Goal: Task Accomplishment & Management: Use online tool/utility

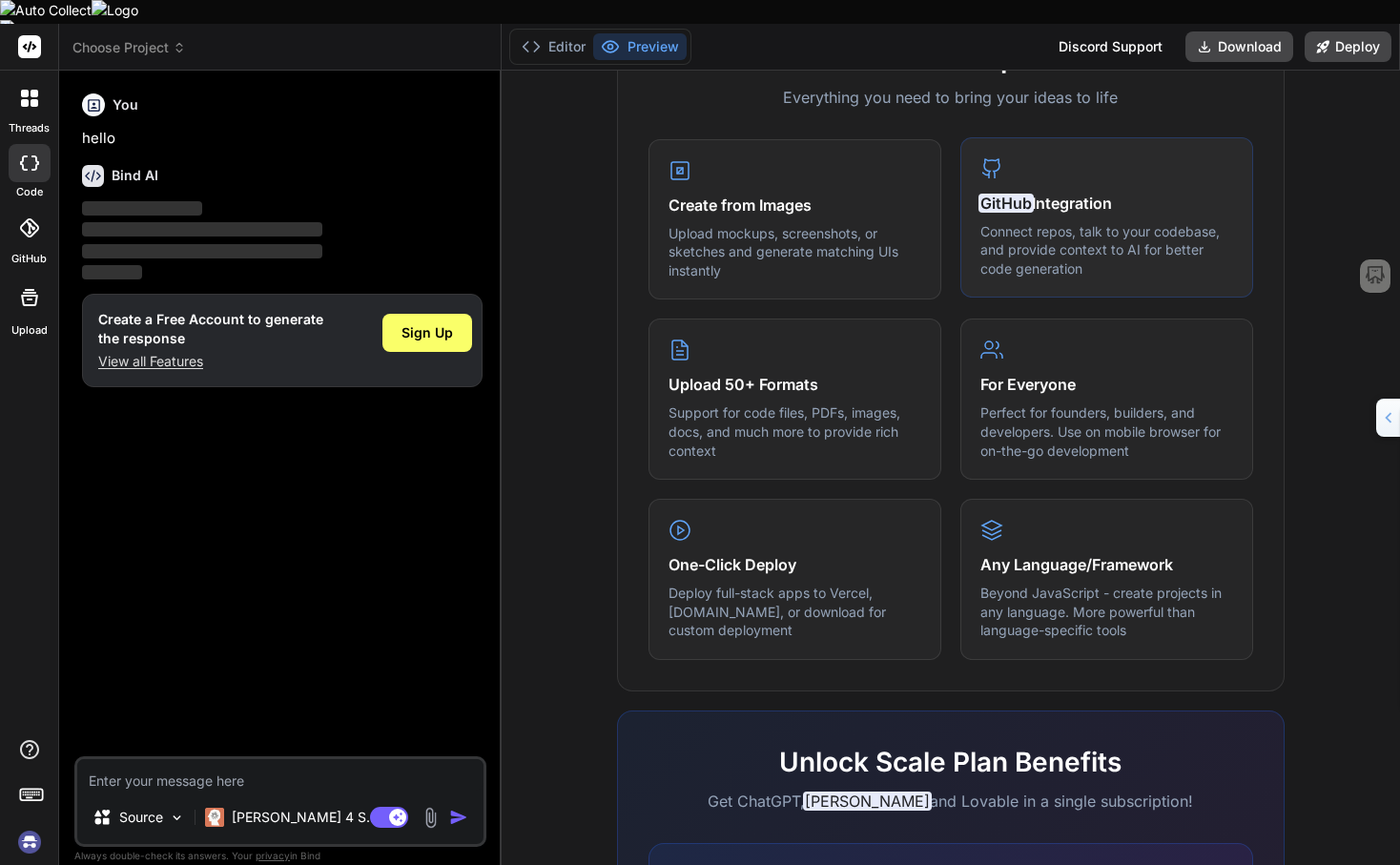
scroll to position [998, 0]
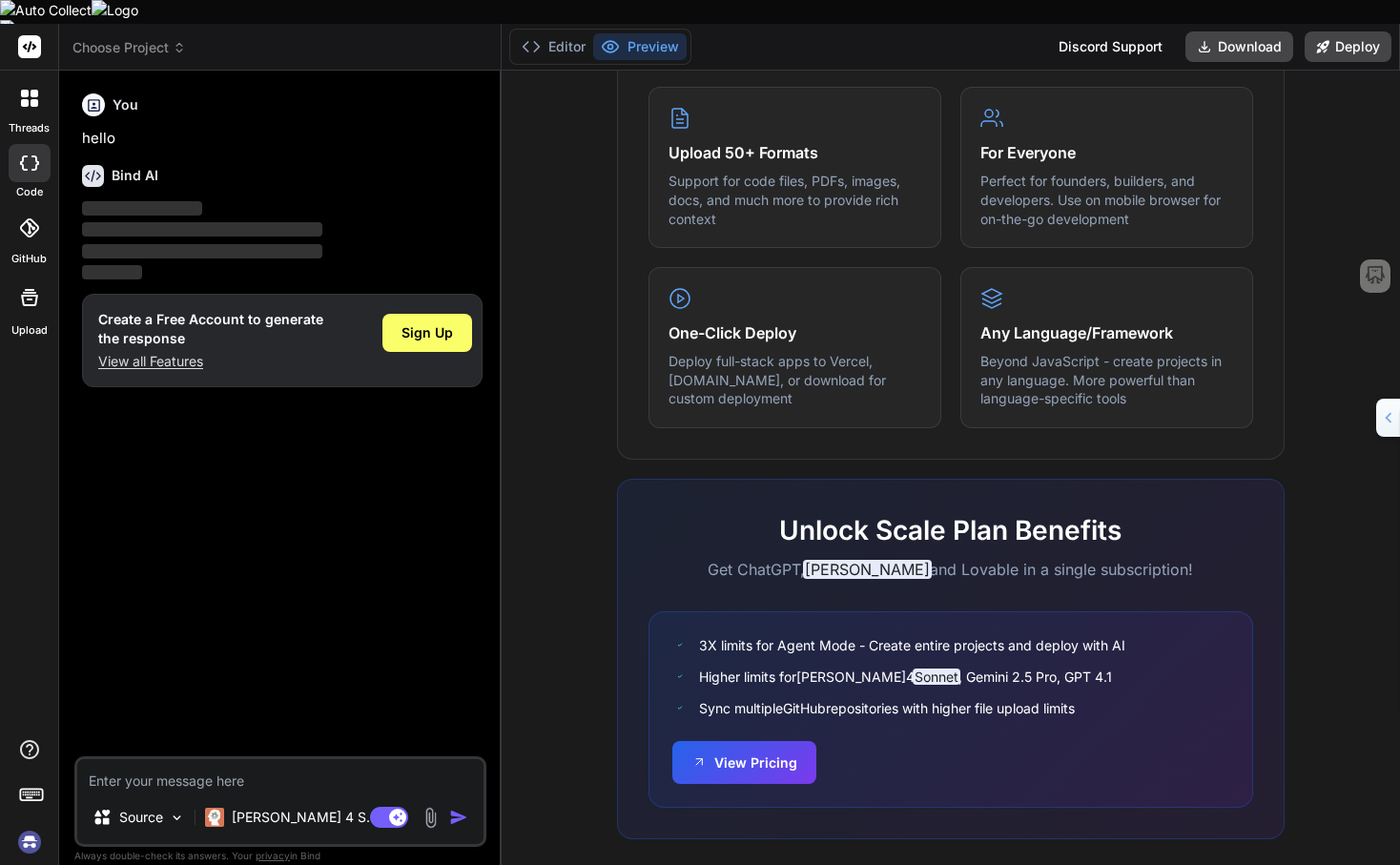
click at [29, 826] on img at bounding box center [29, 842] width 32 height 32
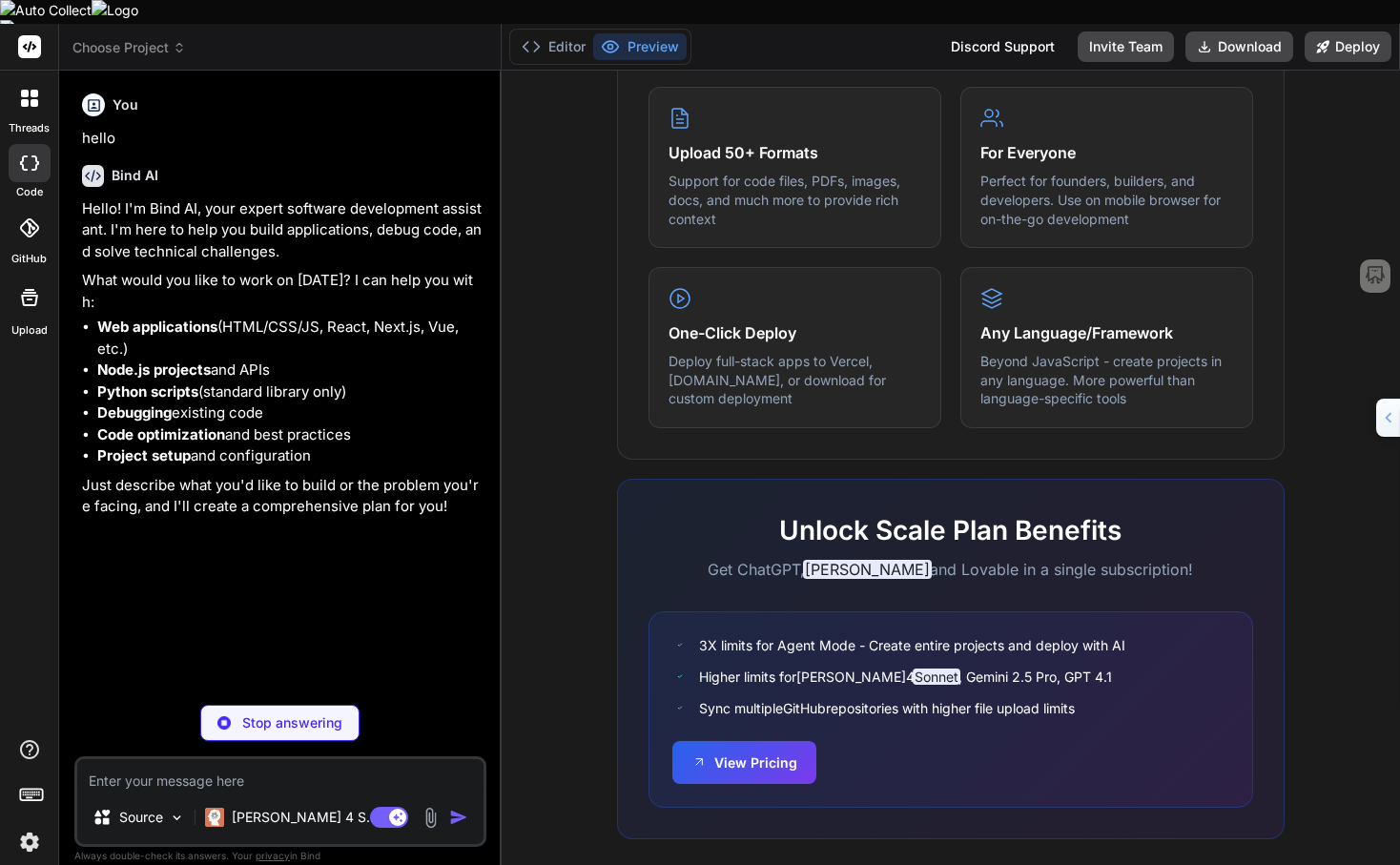
type textarea "x"
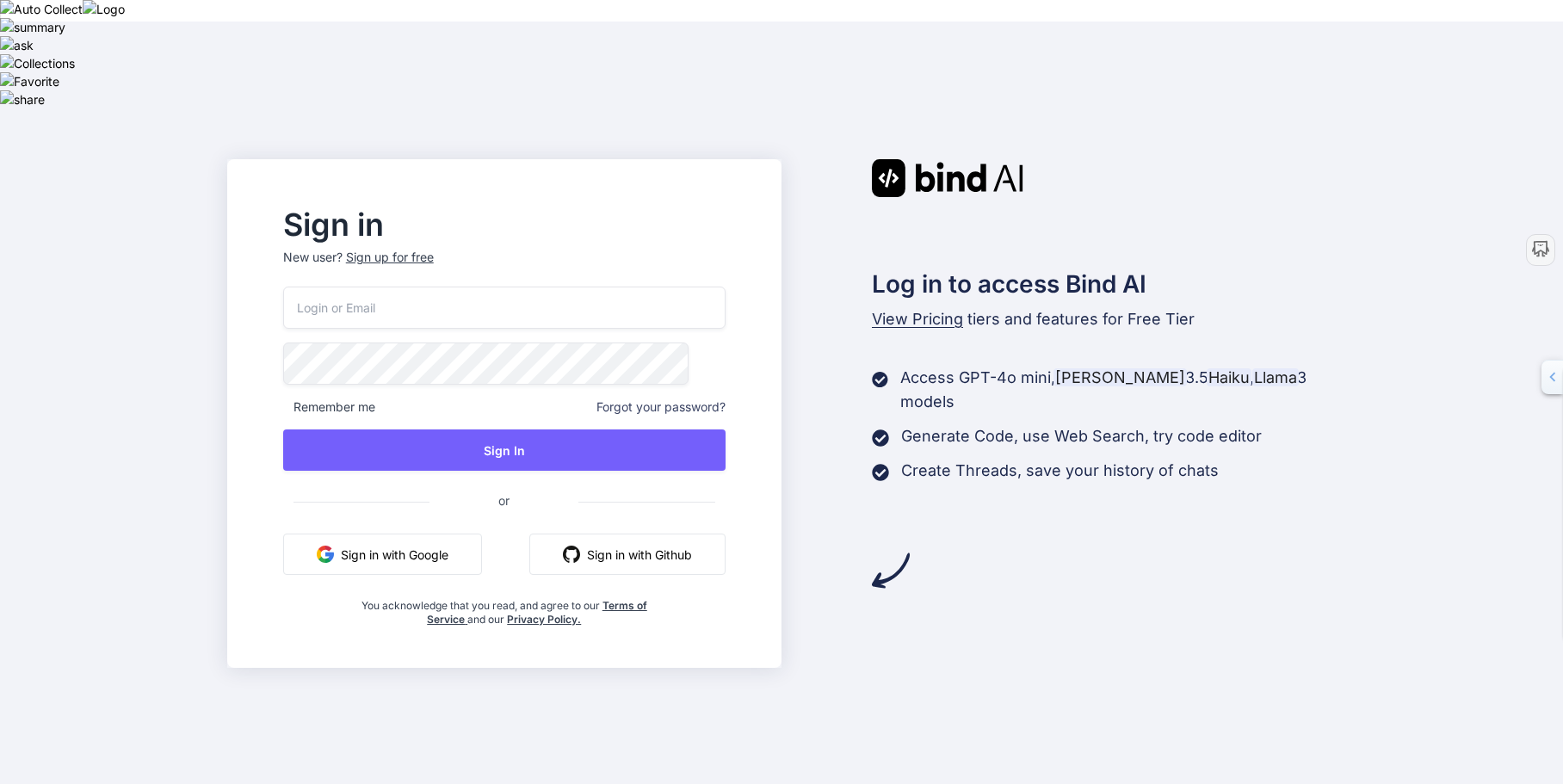
click at [387, 295] on input "email" at bounding box center [504, 307] width 443 height 42
drag, startPoint x: 357, startPoint y: 275, endPoint x: 782, endPoint y: 114, distance: 454.5
click at [795, 121] on div "Sign in New user? Sign up for free Remember me Forgot your password? Sign In or…" at bounding box center [782, 414] width 1563 height 784
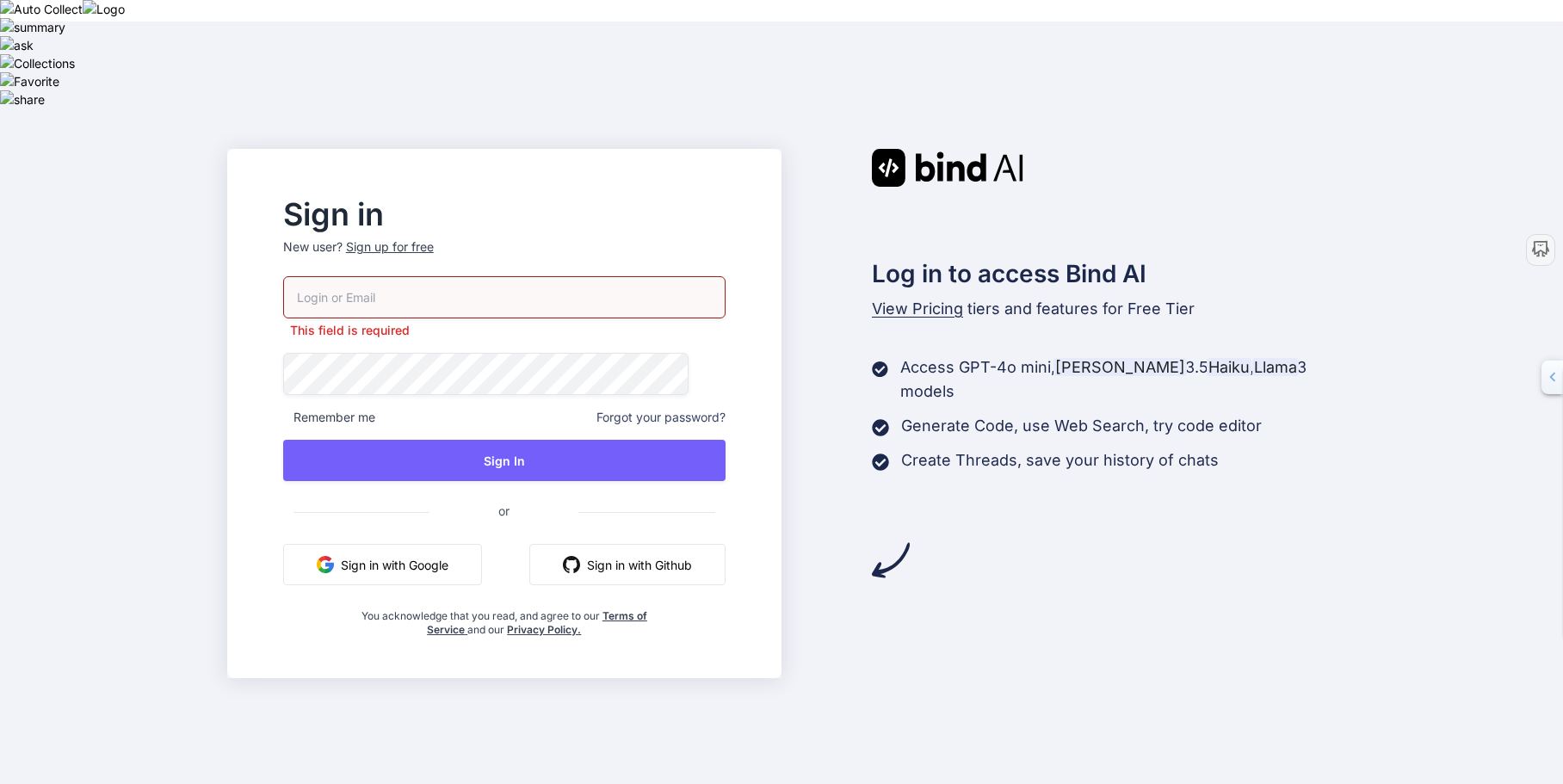
paste input "[EMAIL_ADDRESS][DOMAIN_NAME]"
type input "[EMAIL_ADDRESS][DOMAIN_NAME]"
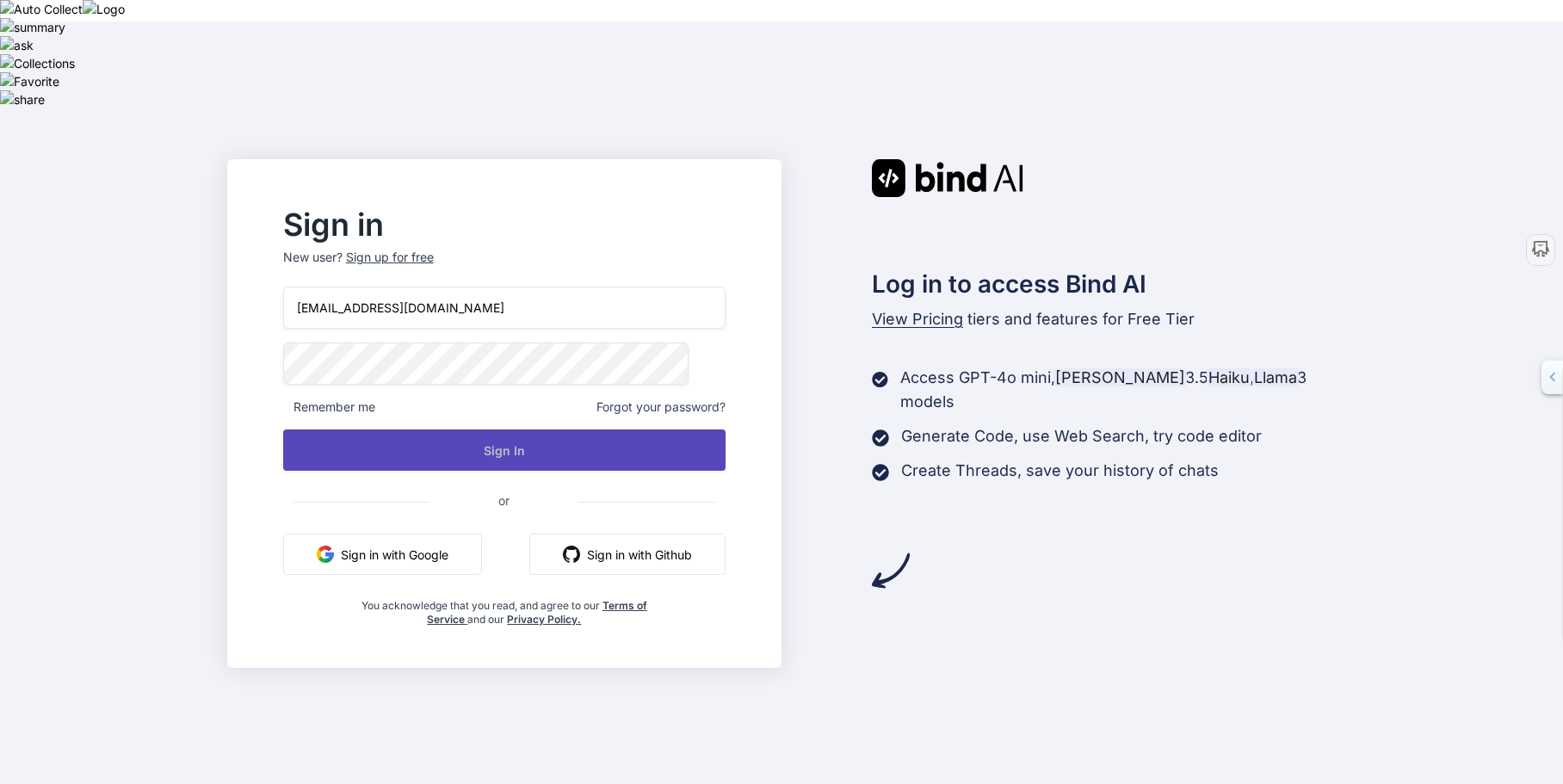
click at [550, 438] on button "Sign In" at bounding box center [504, 450] width 443 height 41
